Goal: Task Accomplishment & Management: Use online tool/utility

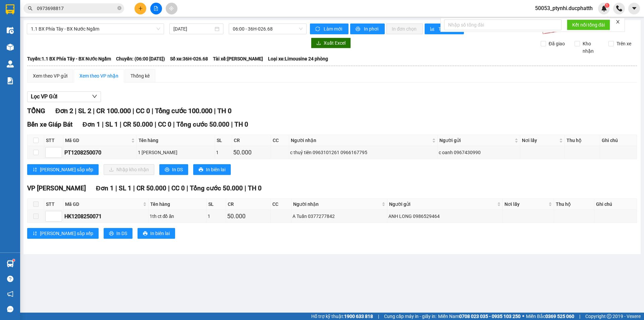
click at [156, 5] on button at bounding box center [156, 9] width 12 height 12
click at [114, 30] on span "1.1 BX Phía Tây - BX Nước Ngầm" at bounding box center [95, 29] width 129 height 10
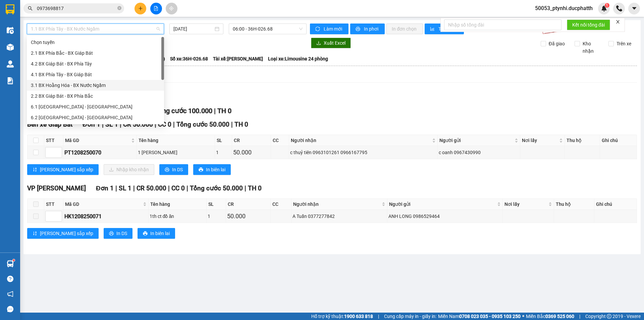
scroll to position [54, 0]
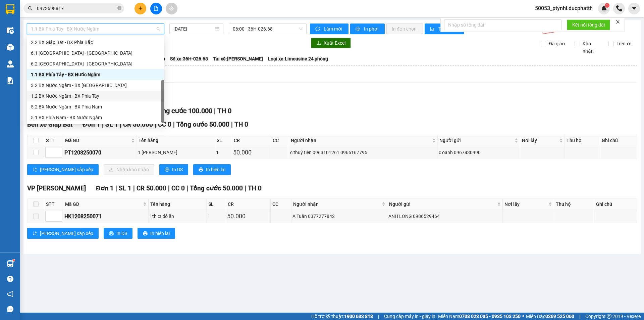
click at [93, 99] on div "1.2 BX Nước Ngầm - BX Phía Tây" at bounding box center [95, 95] width 129 height 7
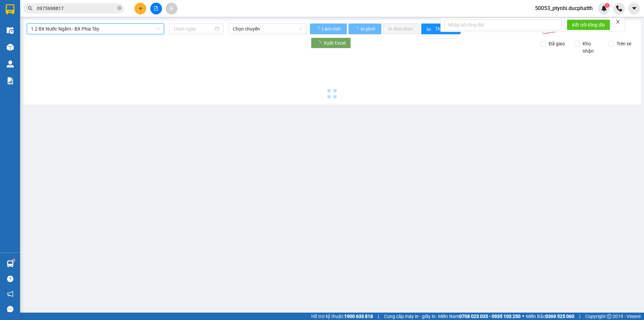
type input "[DATE]"
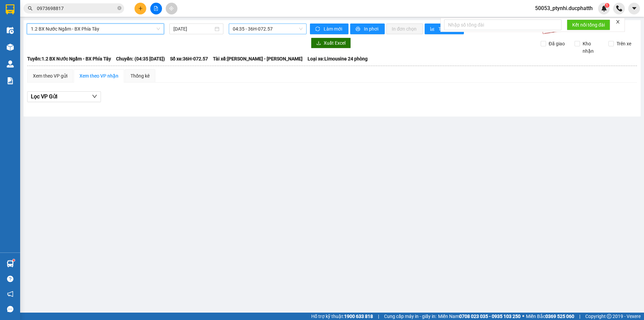
click at [248, 27] on span "04:35 - 36H-072.57" at bounding box center [268, 29] width 70 height 10
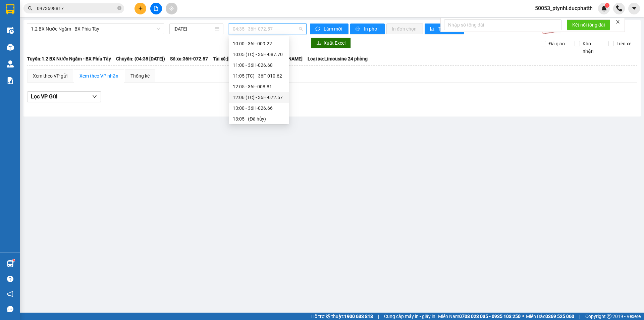
scroll to position [67, 0]
click at [117, 28] on span "1.2 BX Nước Ngầm - BX Phía Tây" at bounding box center [95, 29] width 129 height 10
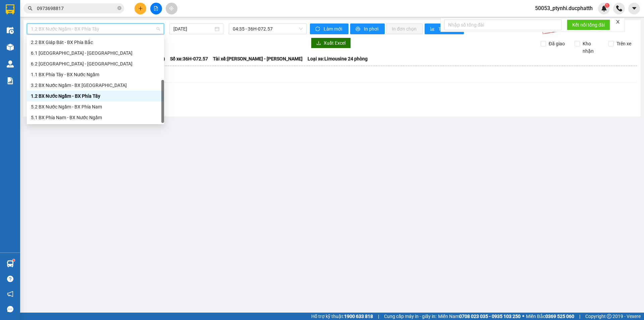
scroll to position [0, 0]
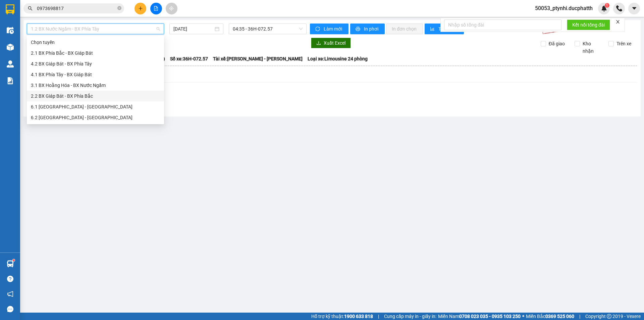
click at [71, 93] on div "2.2 BX Giáp Bát - BX Phía Bắc" at bounding box center [95, 95] width 129 height 7
type input "[DATE]"
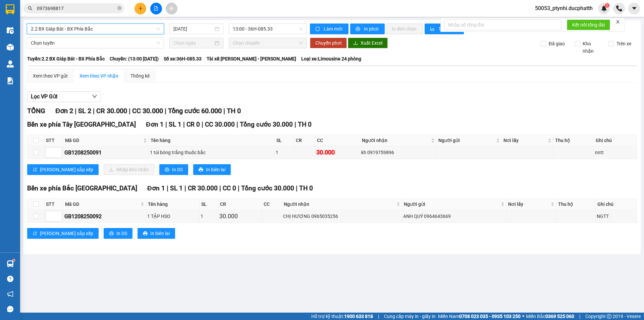
click at [373, 22] on div "2.2 BX Giáp Bát - BX Phía Bắc 2.2 BX Giáp Bát - BX Phía Bắc [DATE] 13:00 - 36H-…" at bounding box center [331, 137] width 617 height 234
click at [374, 23] on button "In phơi" at bounding box center [367, 28] width 35 height 11
